Goal: Information Seeking & Learning: Learn about a topic

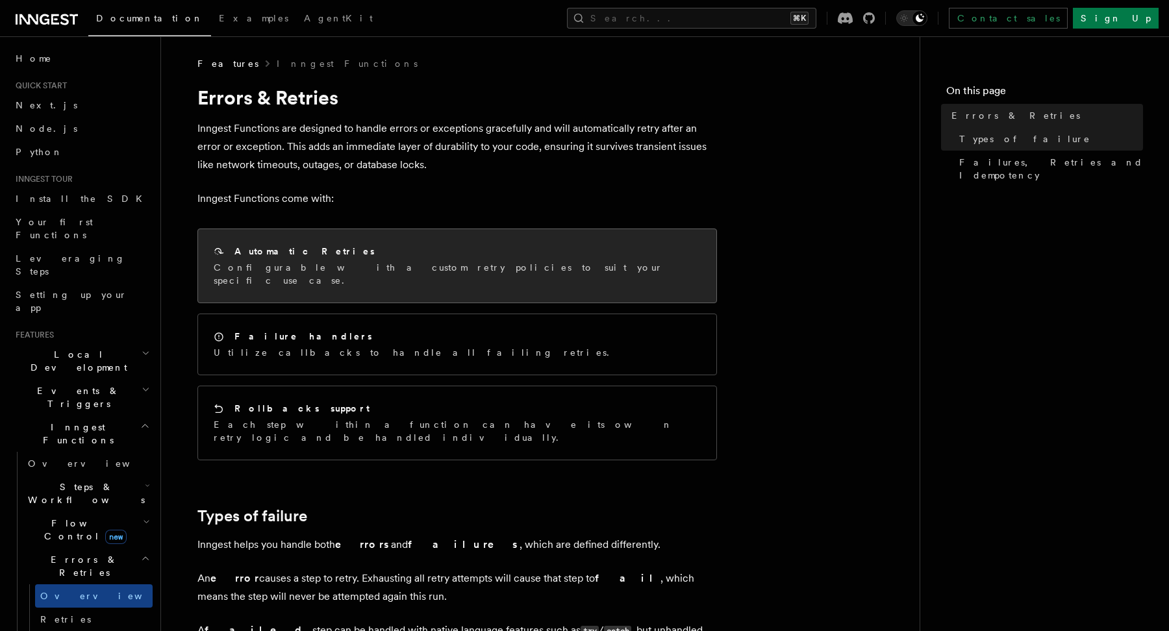
click at [282, 258] on div "Automatic Retries" at bounding box center [457, 252] width 487 height 14
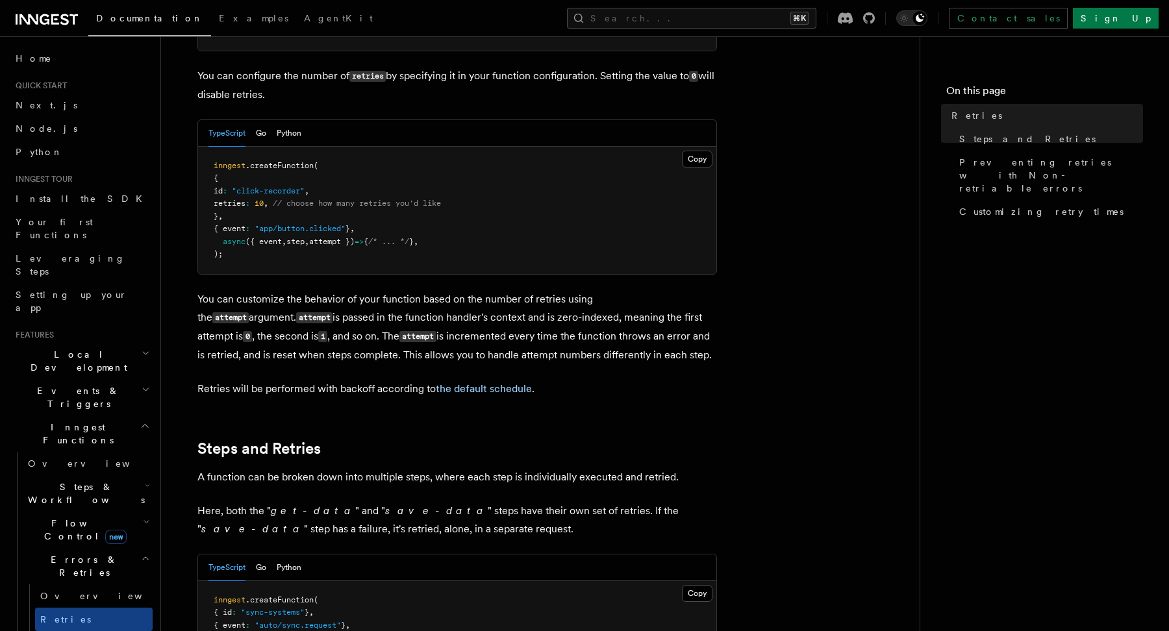
scroll to position [317, 0]
click at [487, 381] on link "the default schedule" at bounding box center [484, 387] width 96 height 12
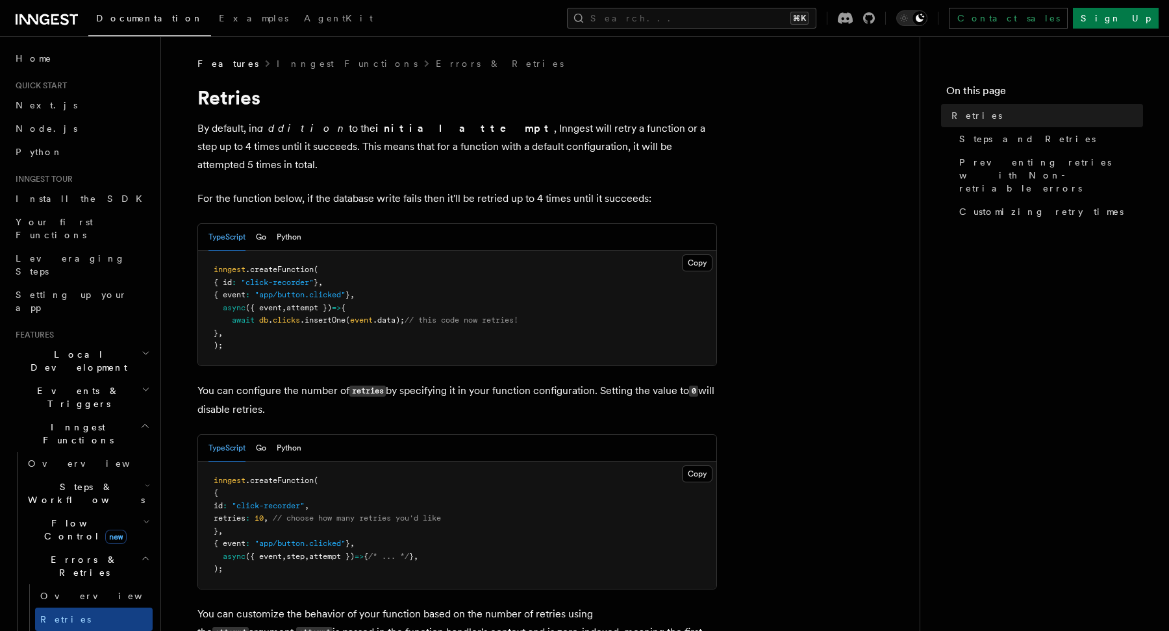
click at [61, 21] on icon at bounding box center [47, 20] width 62 height 16
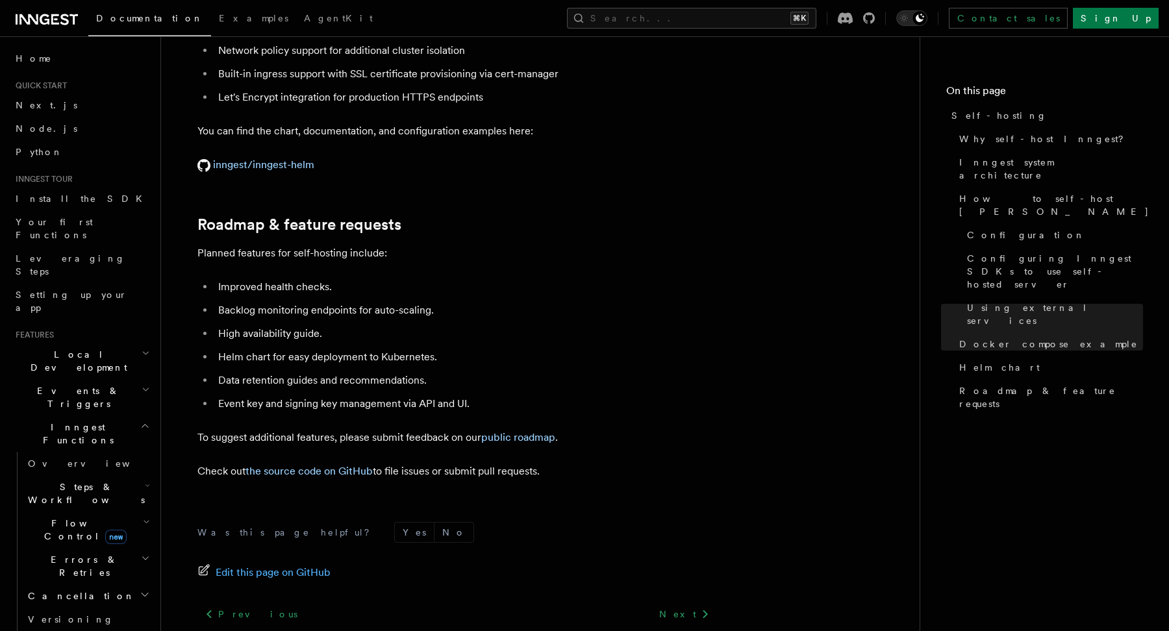
scroll to position [4896, 0]
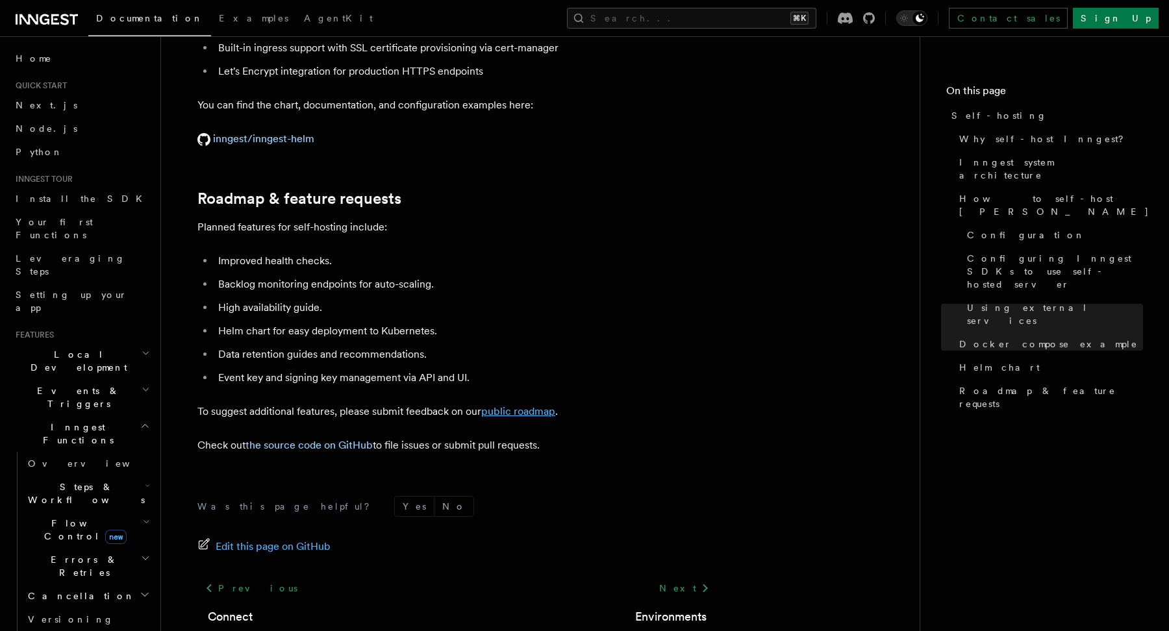
click at [503, 405] on link "public roadmap" at bounding box center [518, 411] width 74 height 12
